Goal: Information Seeking & Learning: Learn about a topic

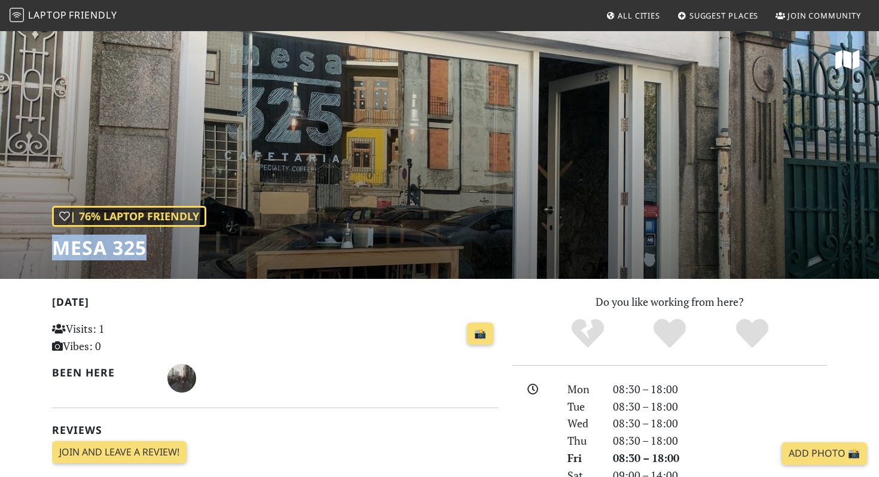
drag, startPoint x: 52, startPoint y: 252, endPoint x: 143, endPoint y: 252, distance: 91.5
click at [143, 252] on h1 "Mesa 325" at bounding box center [129, 247] width 154 height 23
copy h1 "Mesa 325"
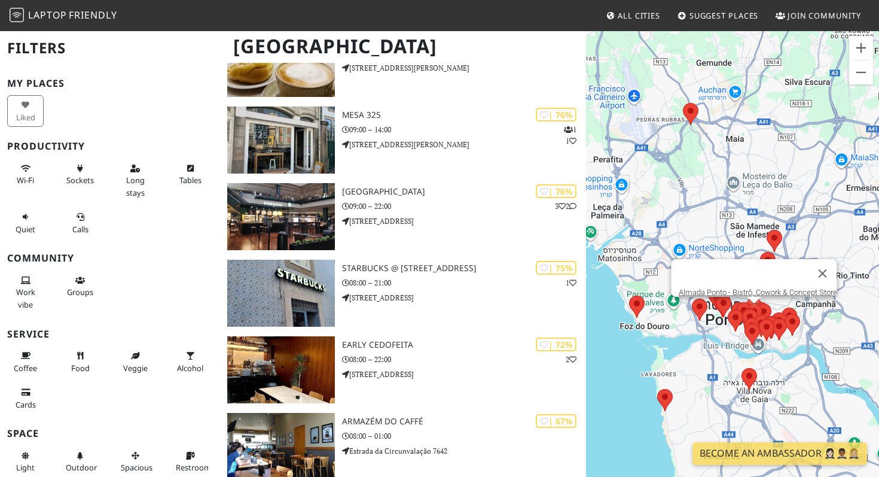
scroll to position [1069, 0]
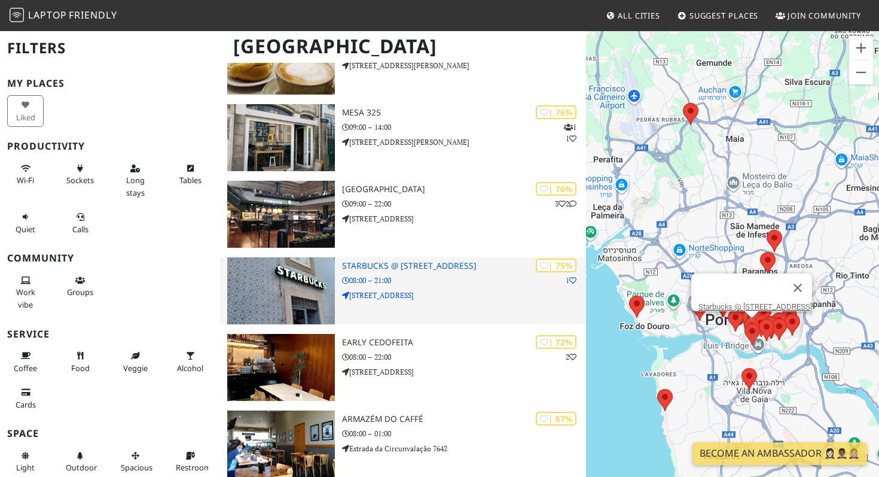
click at [428, 266] on h3 "Starbucks @ Rua dos Clérigos 73" at bounding box center [464, 266] width 244 height 10
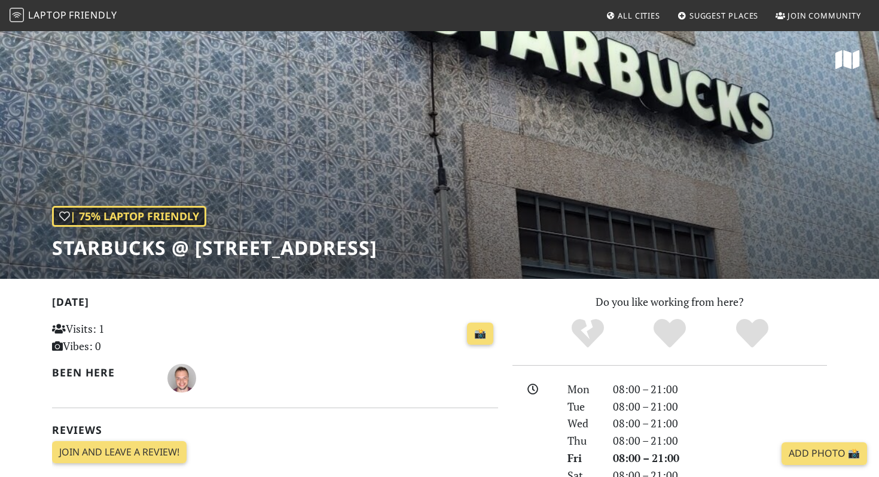
drag, startPoint x: 197, startPoint y: 252, endPoint x: 415, endPoint y: 254, distance: 218.2
click at [377, 254] on h1 "Starbucks @ [STREET_ADDRESS]" at bounding box center [214, 247] width 325 height 23
copy h1 "[STREET_ADDRESS]"
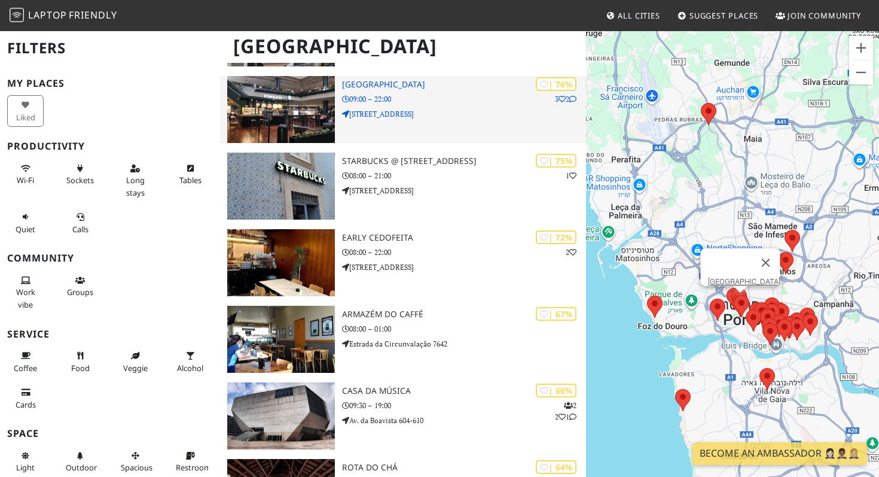
scroll to position [1186, 0]
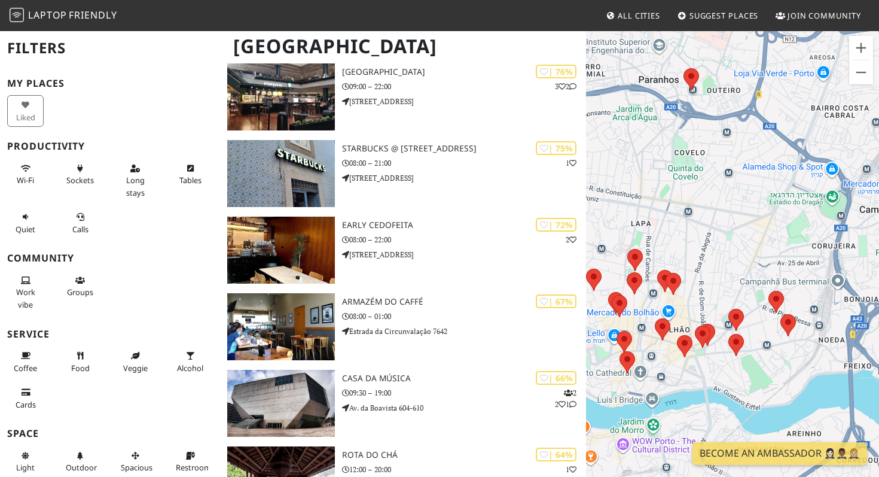
drag, startPoint x: 730, startPoint y: 285, endPoint x: 680, endPoint y: 136, distance: 157.5
click at [680, 136] on div at bounding box center [732, 268] width 293 height 477
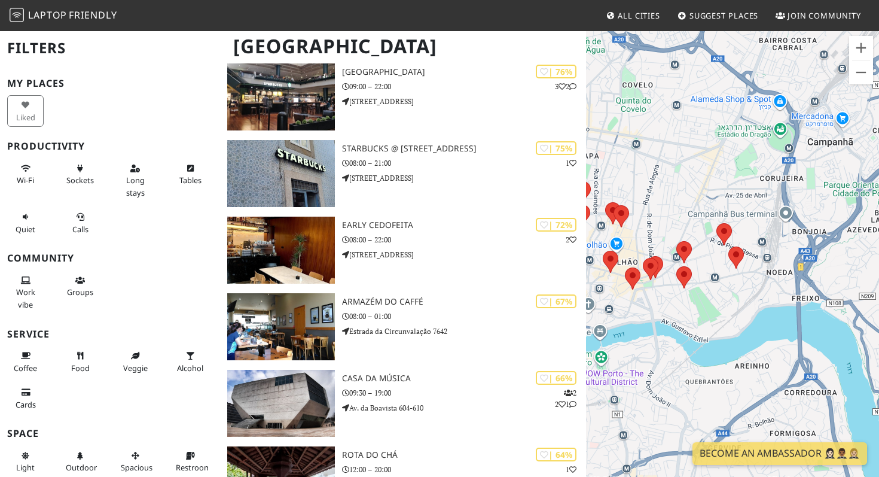
drag, startPoint x: 734, startPoint y: 221, endPoint x: 682, endPoint y: 153, distance: 85.3
click at [682, 153] on div at bounding box center [732, 268] width 293 height 477
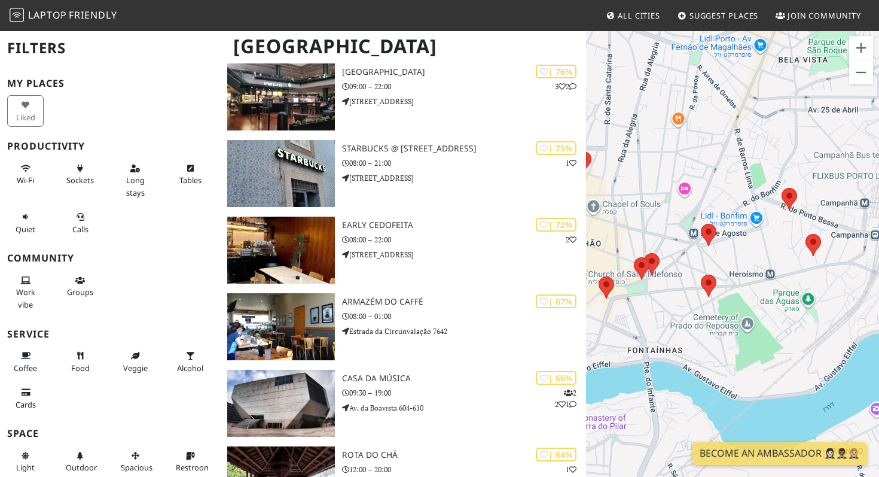
drag, startPoint x: 726, startPoint y: 257, endPoint x: 749, endPoint y: 128, distance: 130.5
click at [749, 128] on div at bounding box center [732, 268] width 293 height 477
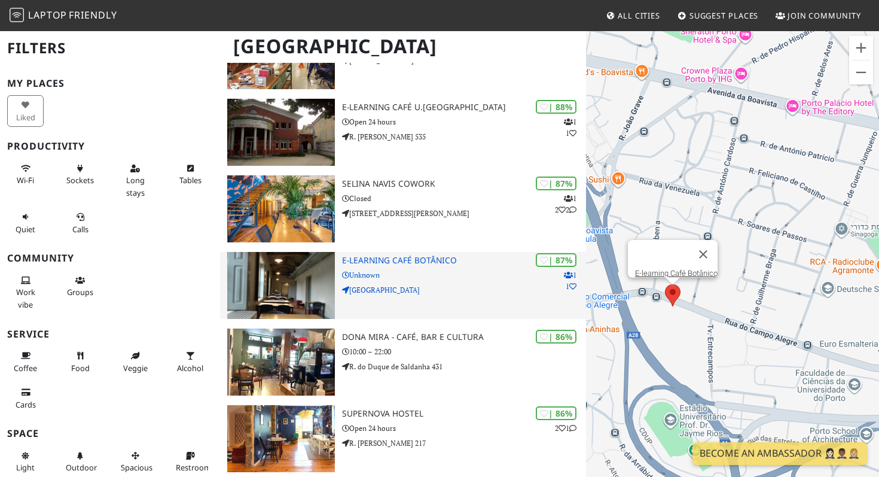
scroll to position [157, 0]
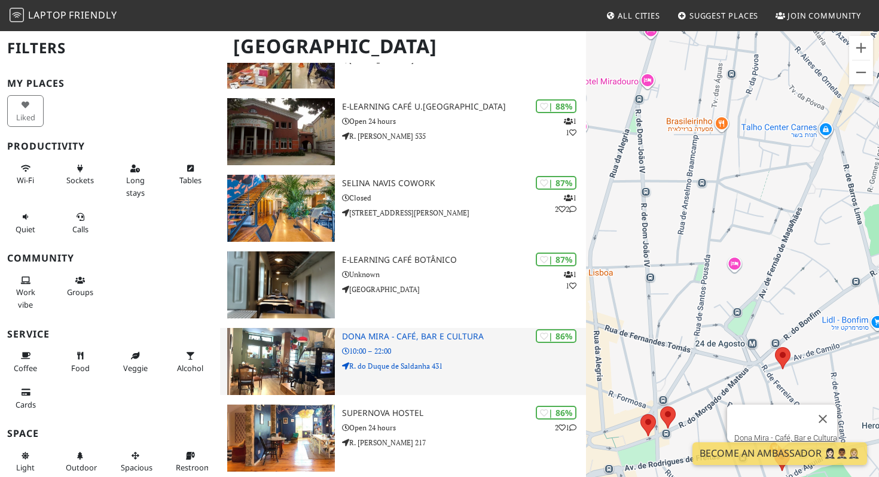
click at [404, 337] on h3 "Dona Mira - Café, Bar e Cultura" at bounding box center [464, 336] width 244 height 10
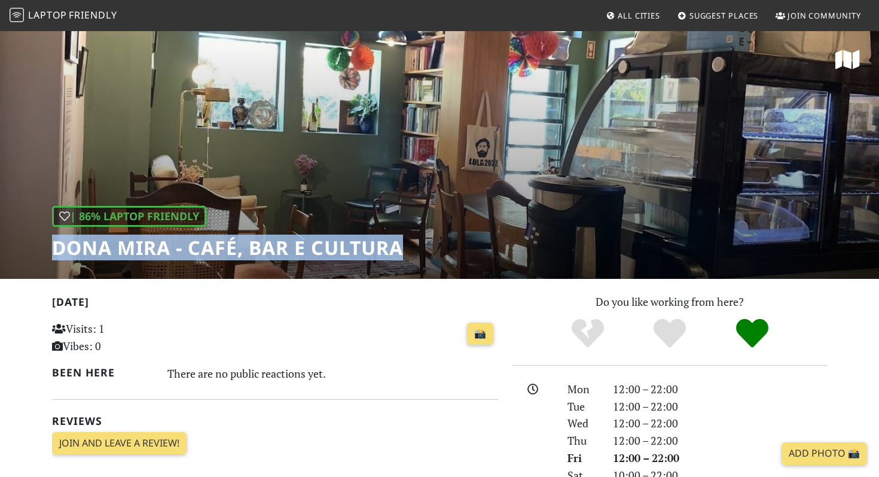
drag, startPoint x: 55, startPoint y: 248, endPoint x: 408, endPoint y: 252, distance: 353.4
click at [408, 252] on div "| 86% Laptop Friendly [PERSON_NAME] - Café, Bar e Cultura" at bounding box center [439, 154] width 879 height 249
copy h1 "Dona Mira - Café, Bar e Cultura"
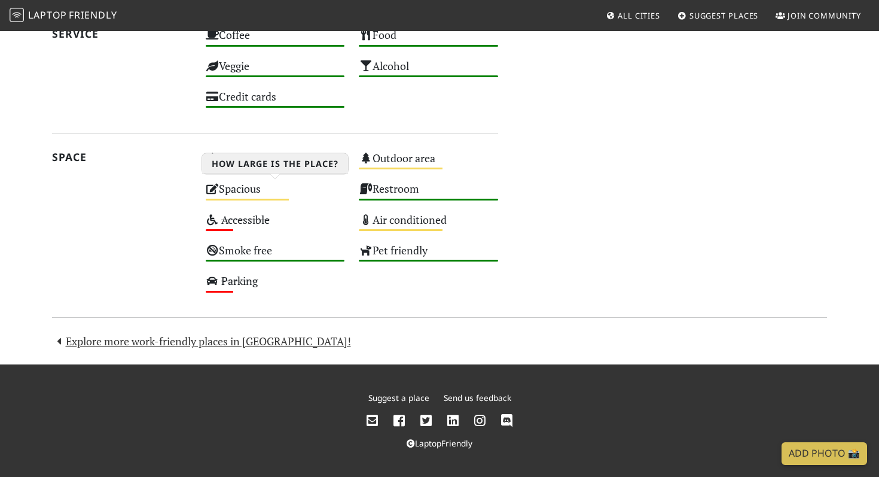
scroll to position [653, 0]
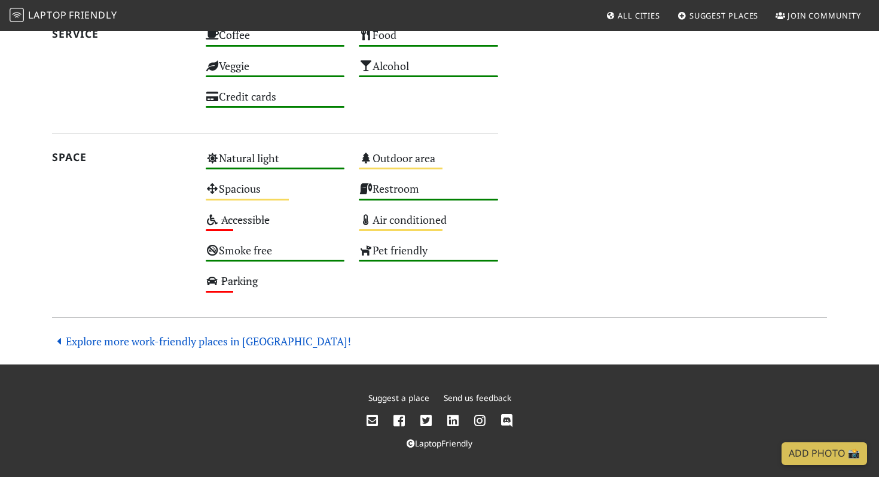
click at [212, 338] on link "Explore more work-friendly places in Porto!" at bounding box center [201, 341] width 299 height 14
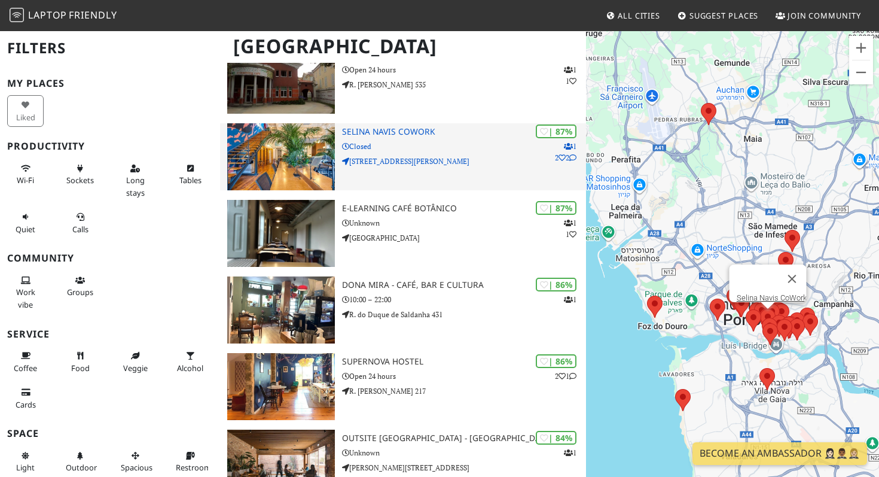
scroll to position [210, 0]
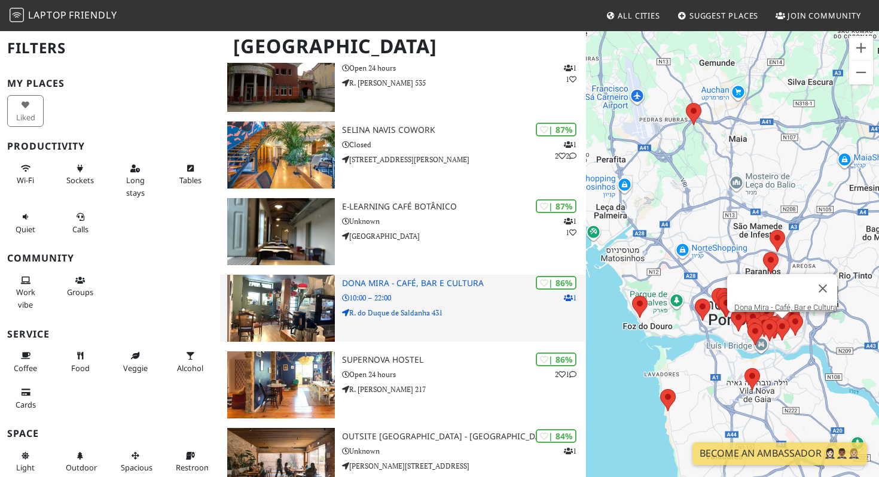
click at [387, 283] on h3 "Dona Mira - Café, Bar e Cultura" at bounding box center [464, 283] width 244 height 10
